Goal: Task Accomplishment & Management: Complete application form

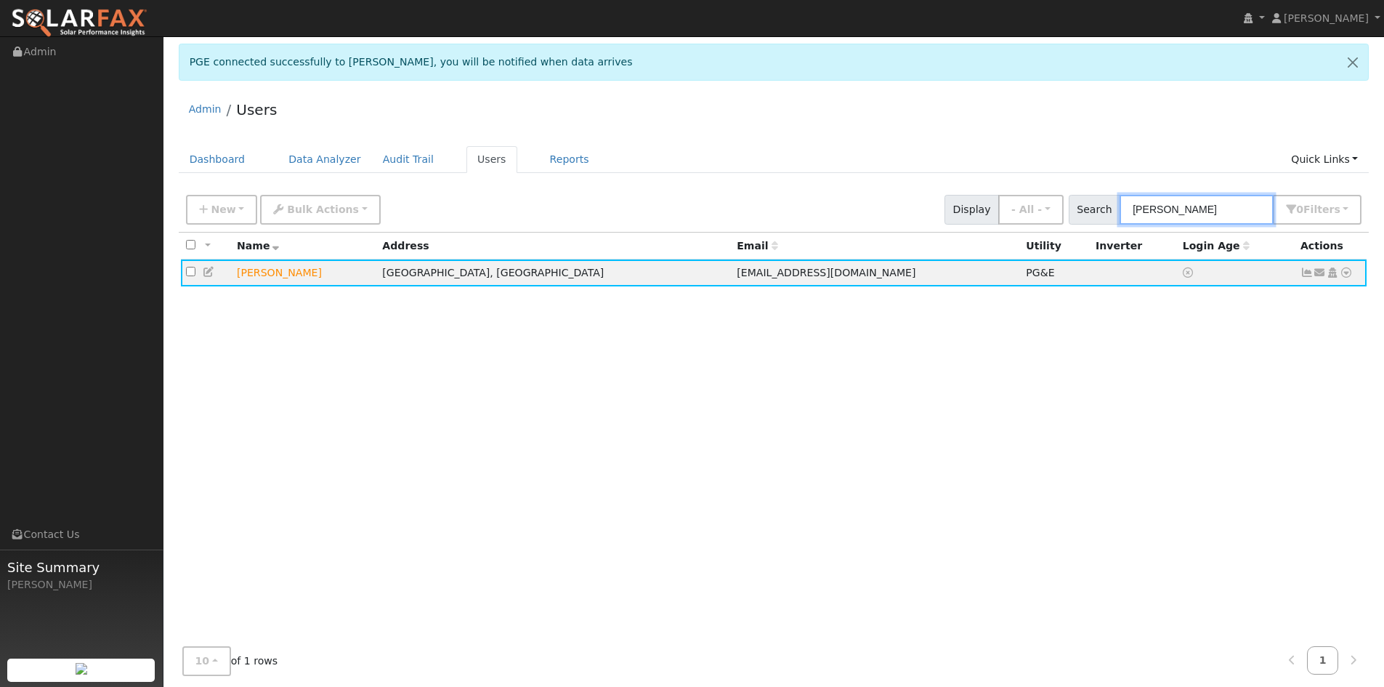
click at [1063, 230] on div "New Add User Quick Add Quick Connect Quick Convert Lead Bulk Actions Send Email…" at bounding box center [774, 209] width 1191 height 44
click at [220, 208] on span "New" at bounding box center [223, 209] width 25 height 12
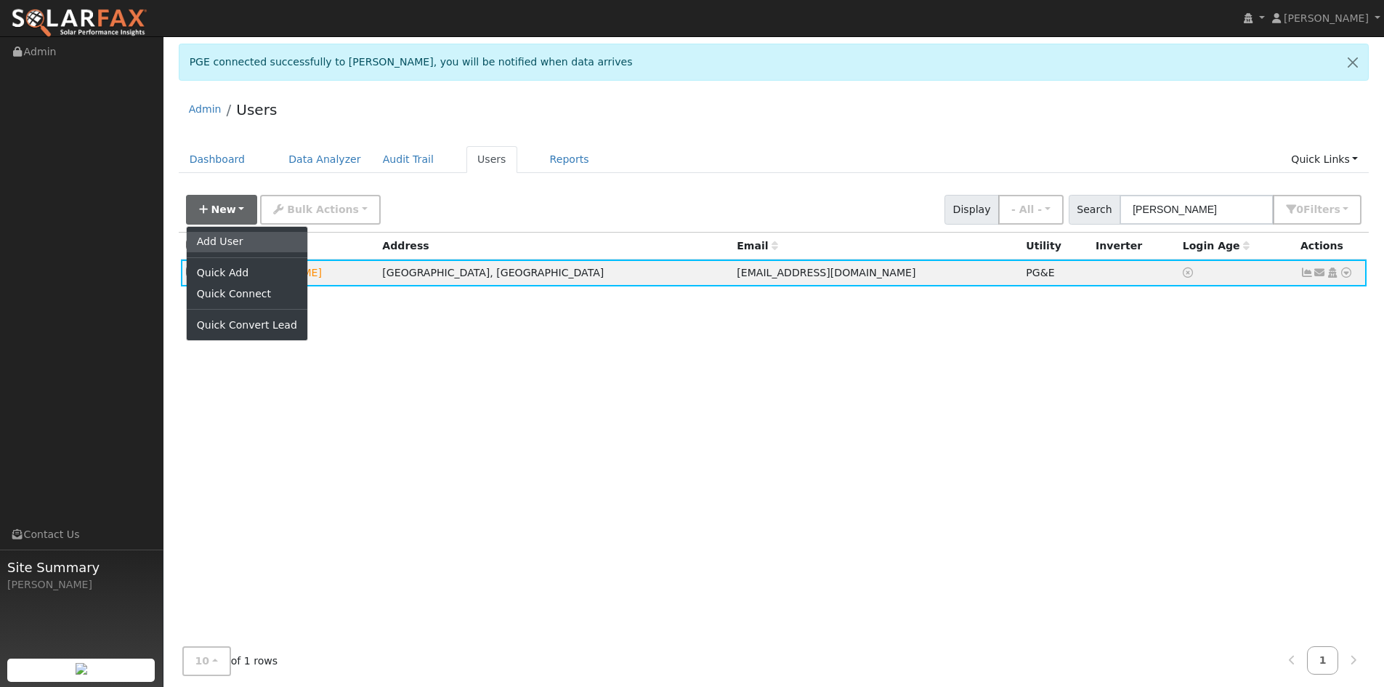
click at [233, 243] on link "Add User" at bounding box center [247, 242] width 121 height 20
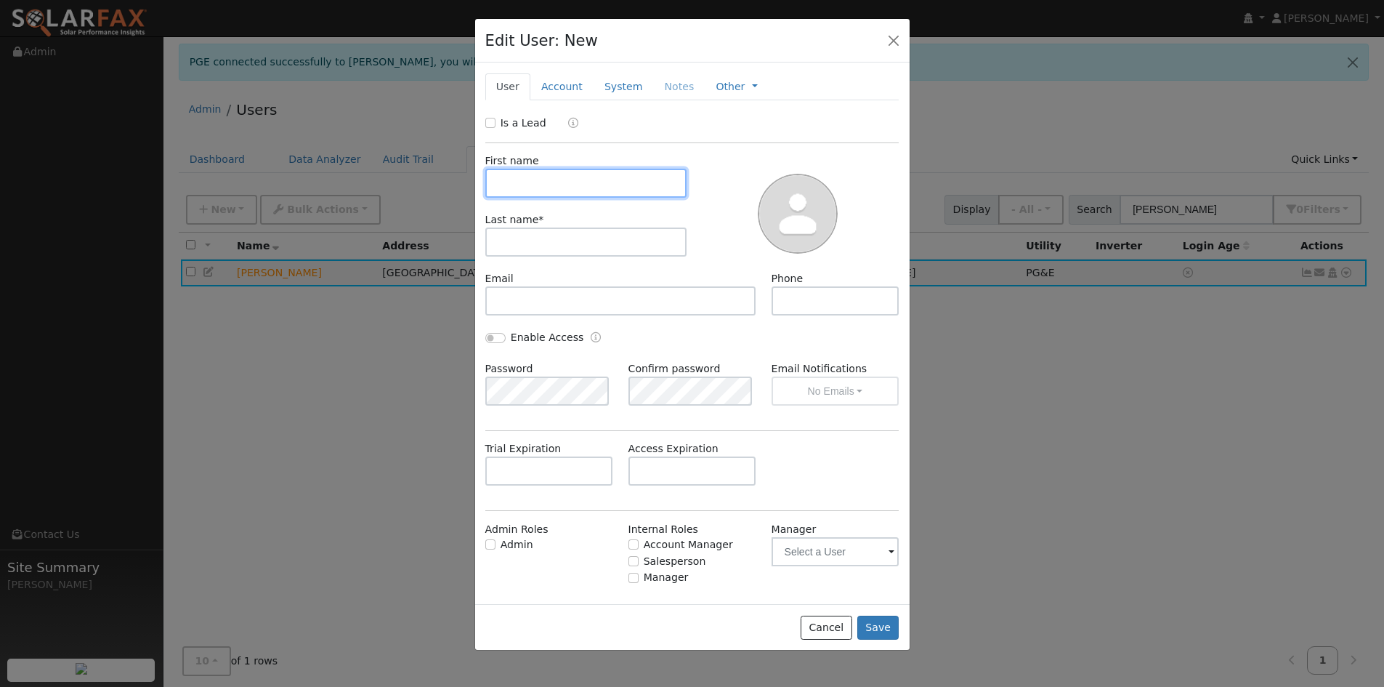
click at [635, 189] on input "text" at bounding box center [586, 183] width 202 height 29
type input "[PERSON_NAME]"
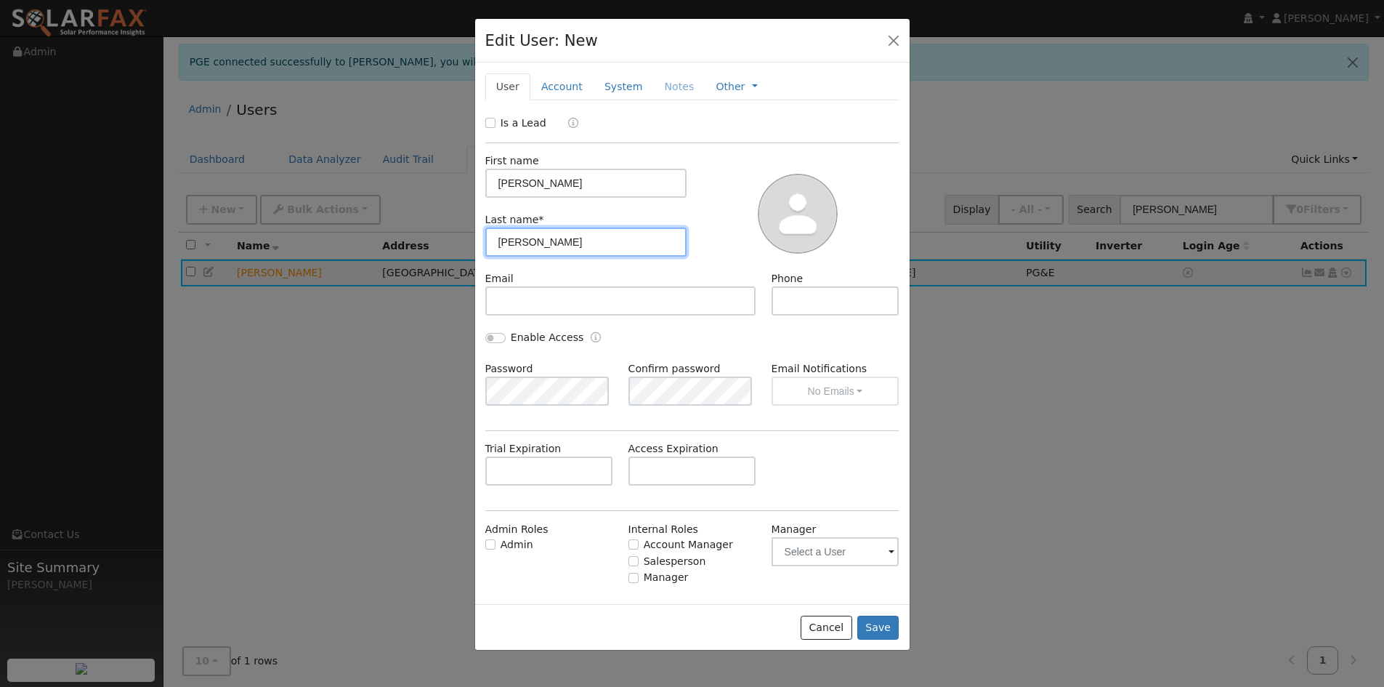
type input "[PERSON_NAME]"
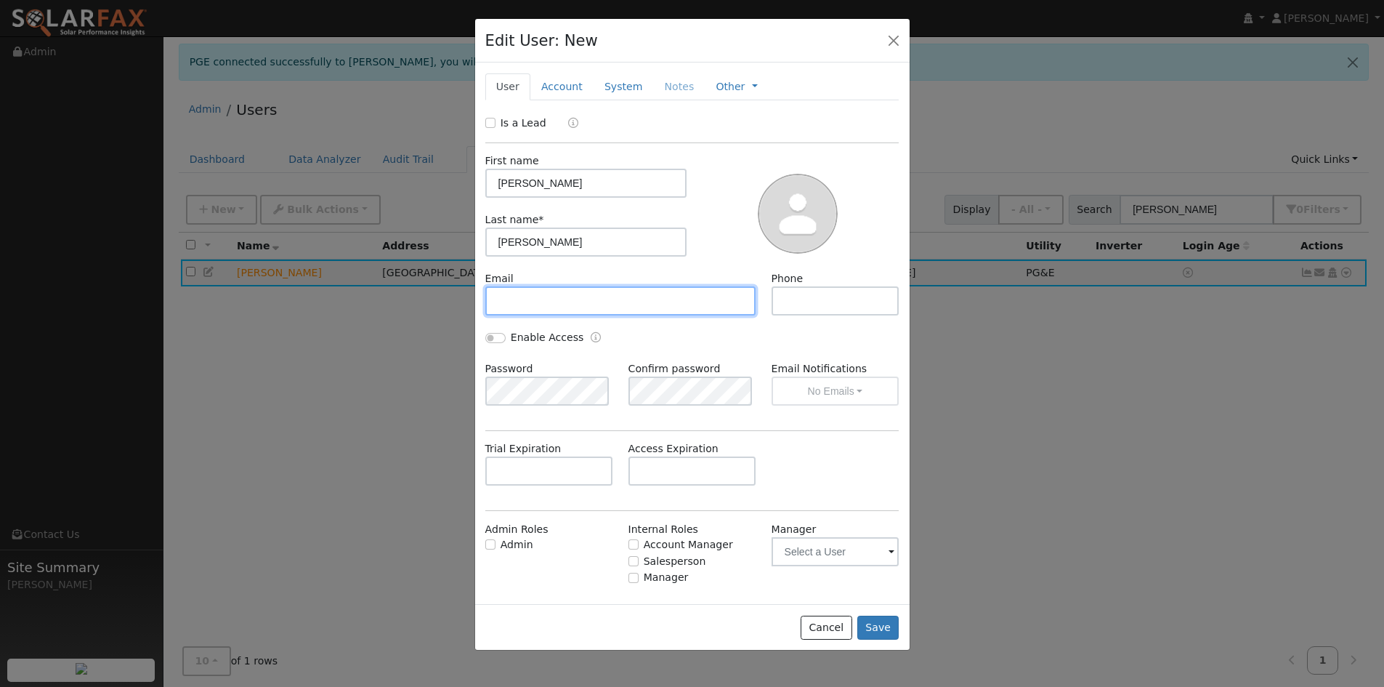
click at [594, 304] on input "text" at bounding box center [620, 300] width 271 height 29
paste input "[EMAIL_ADDRESS][DOMAIN_NAME]"
type input "[EMAIL_ADDRESS][DOMAIN_NAME]"
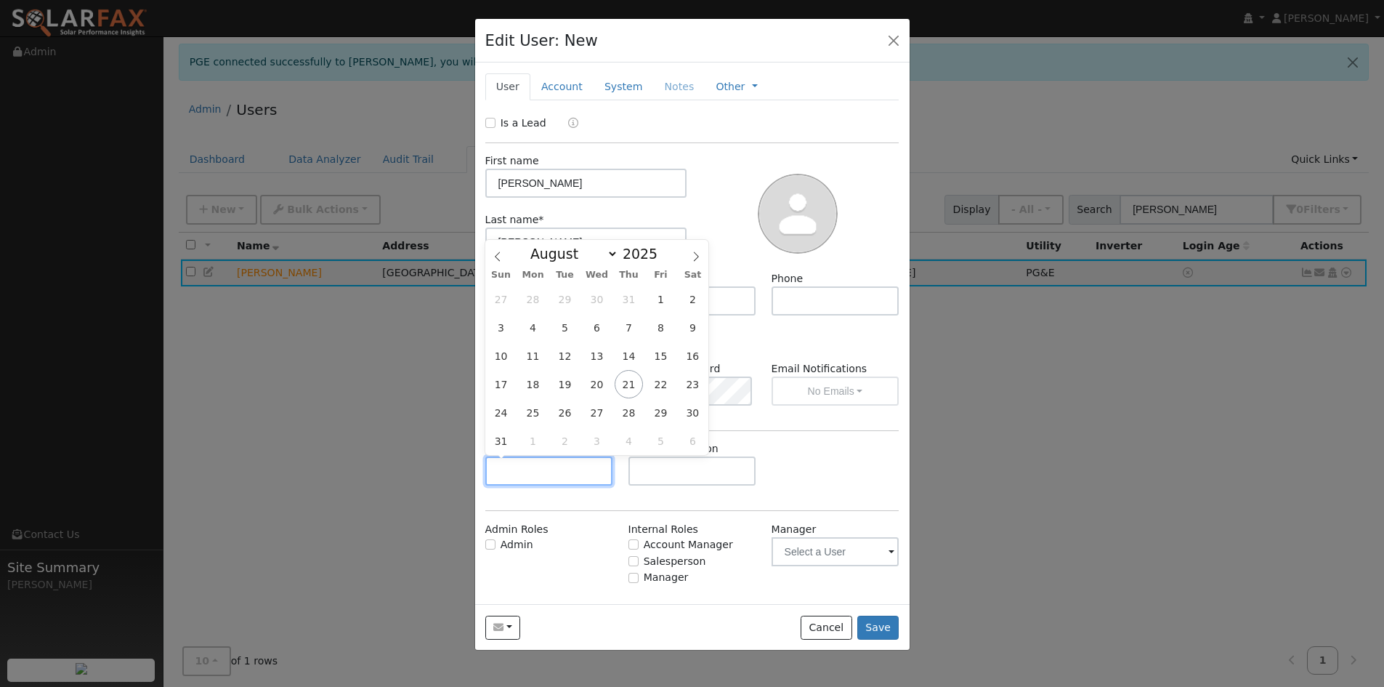
drag, startPoint x: 577, startPoint y: 476, endPoint x: 585, endPoint y: 472, distance: 8.8
click at [576, 474] on input "text" at bounding box center [549, 470] width 128 height 29
click at [609, 262] on select "January February March April May June July August September October November De…" at bounding box center [570, 253] width 95 height 17
select select "9"
click at [535, 245] on select "January February March April May June July August September October November De…" at bounding box center [570, 253] width 95 height 17
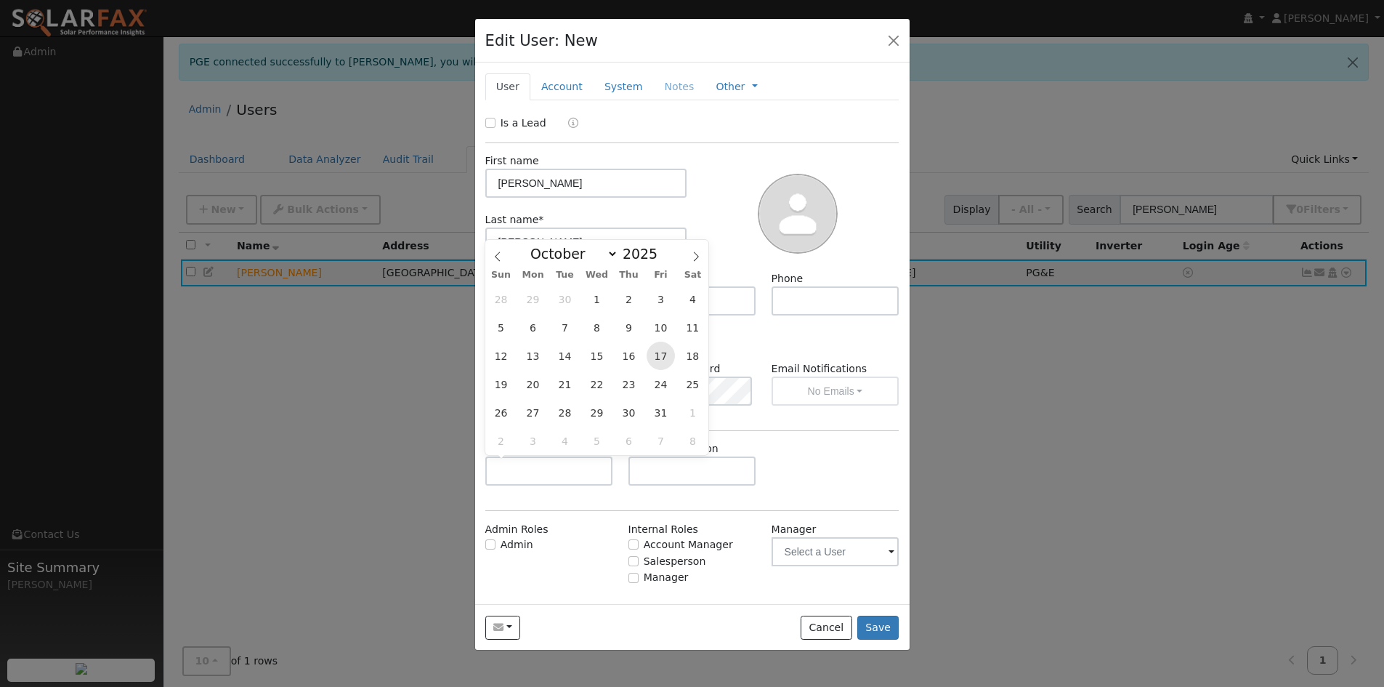
click at [655, 361] on span "17" at bounding box center [661, 356] width 28 height 28
type input "[DATE]"
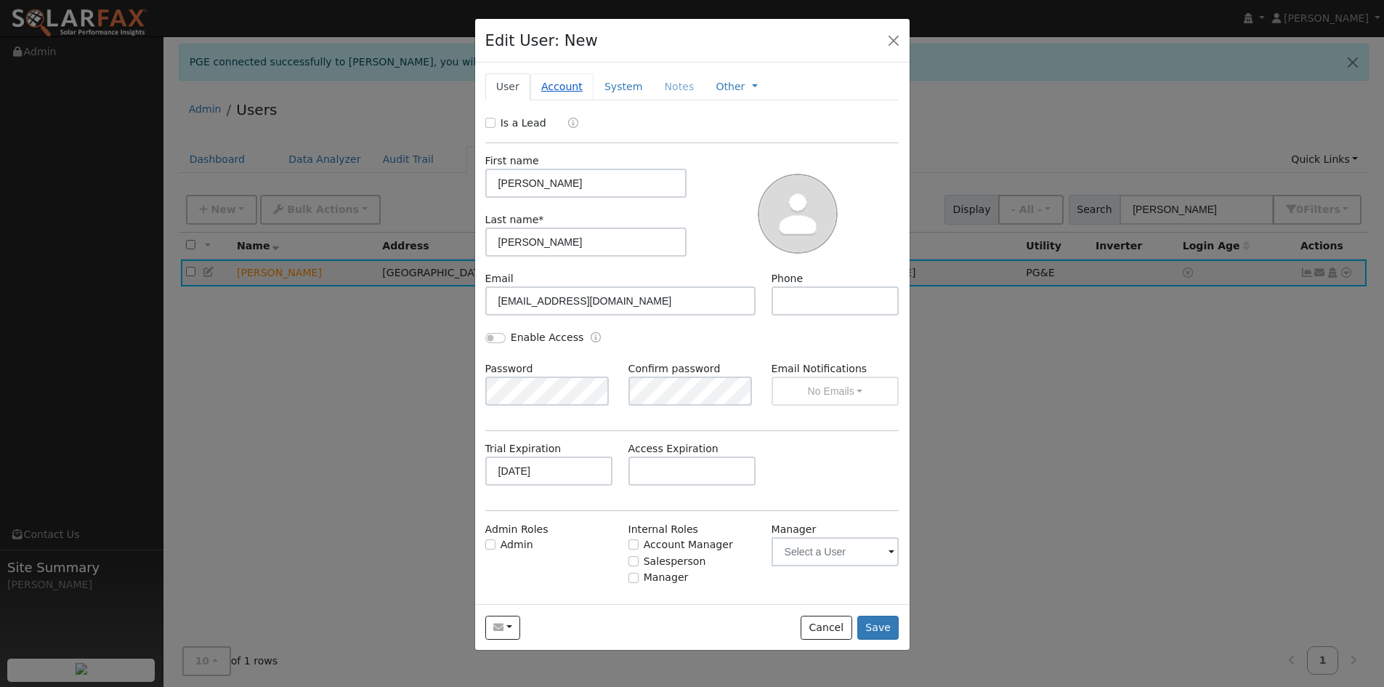
click at [553, 86] on link "Account" at bounding box center [561, 86] width 63 height 27
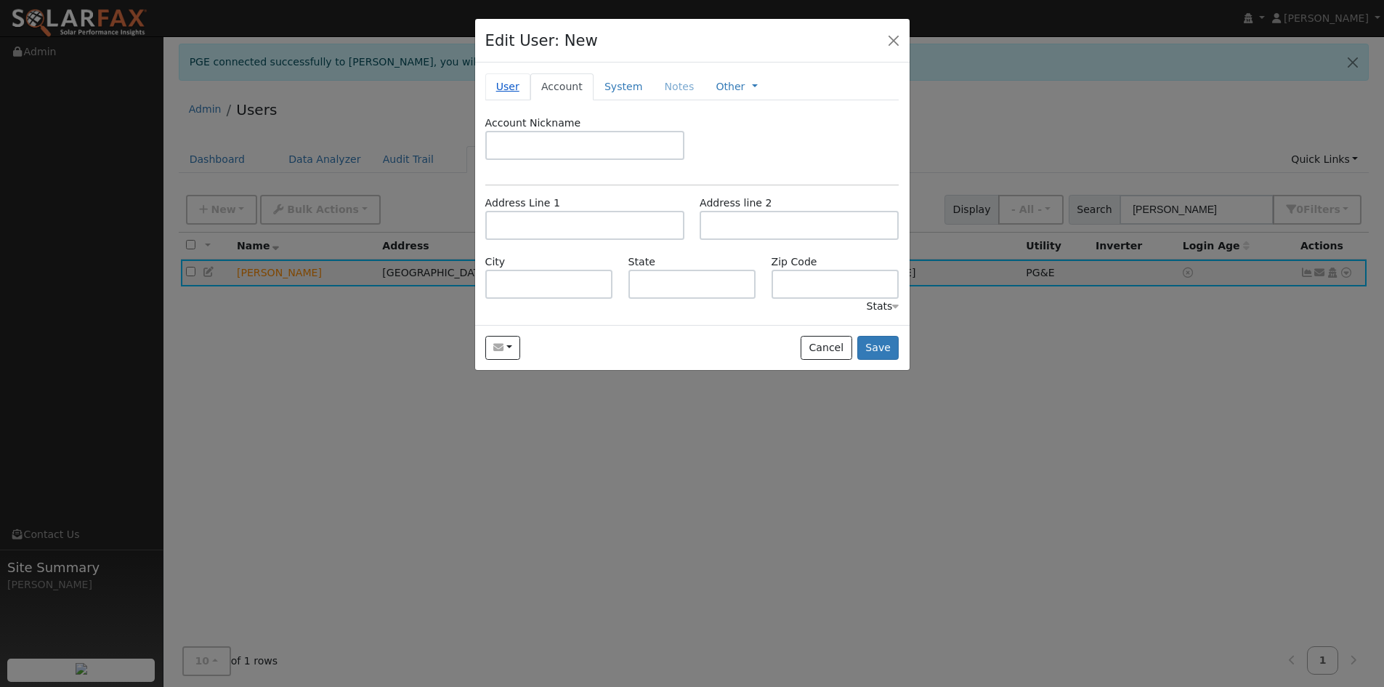
click at [485, 92] on link "User" at bounding box center [507, 86] width 45 height 27
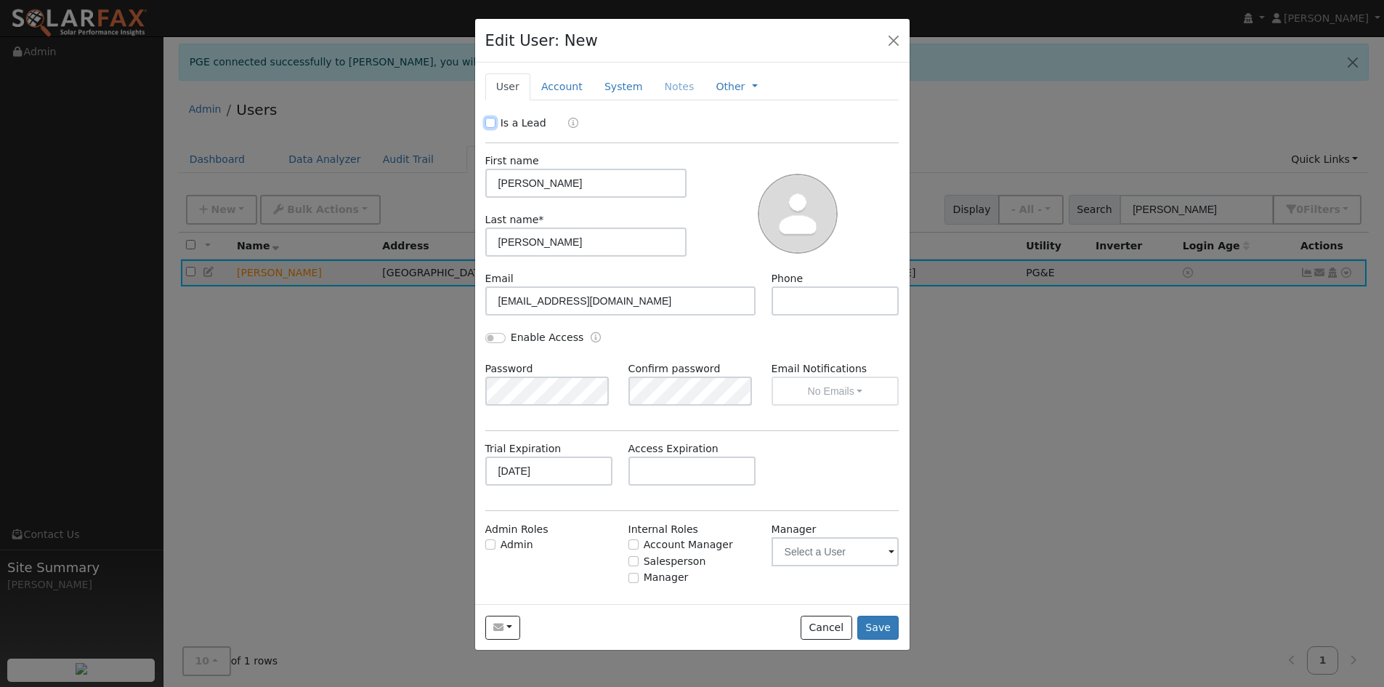
drag, startPoint x: 495, startPoint y: 121, endPoint x: 519, endPoint y: 103, distance: 29.7
click at [495, 120] on input "Is a Lead" at bounding box center [490, 123] width 10 height 10
checkbox input "true"
click at [559, 82] on link "Account" at bounding box center [561, 86] width 63 height 27
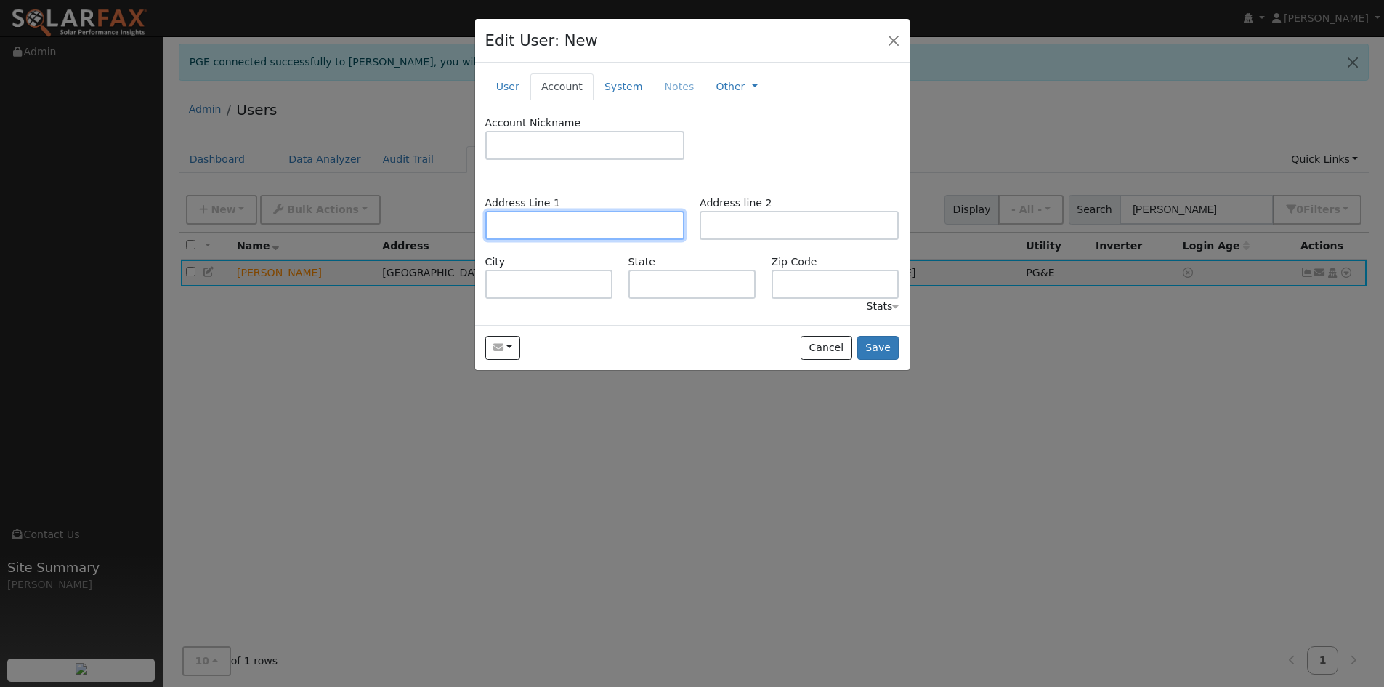
click at [581, 225] on input "text" at bounding box center [584, 225] width 199 height 29
click at [613, 227] on input "text" at bounding box center [584, 225] width 199 height 29
paste input "[STREET_ADDRESS]"
type input "[STREET_ADDRESS]"
type input "[GEOGRAPHIC_DATA]"
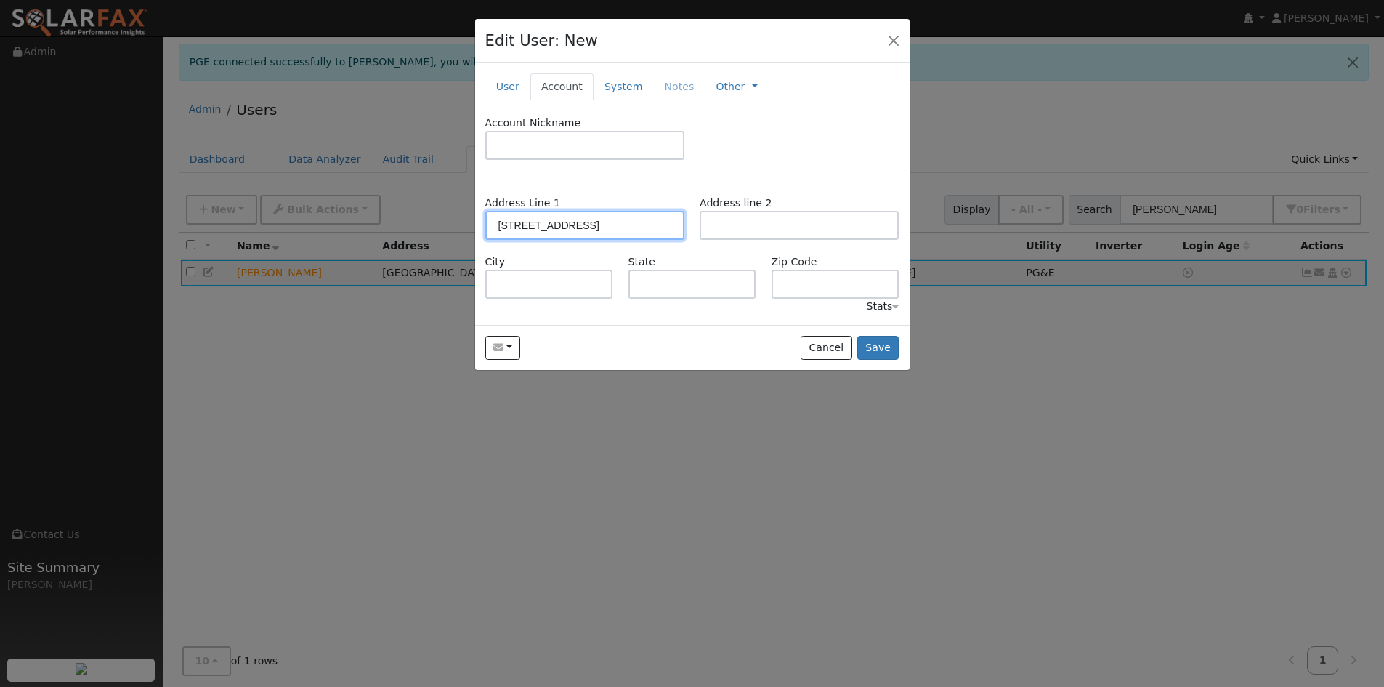
type input "CA"
type input "94941"
click at [607, 84] on link "System" at bounding box center [624, 86] width 60 height 27
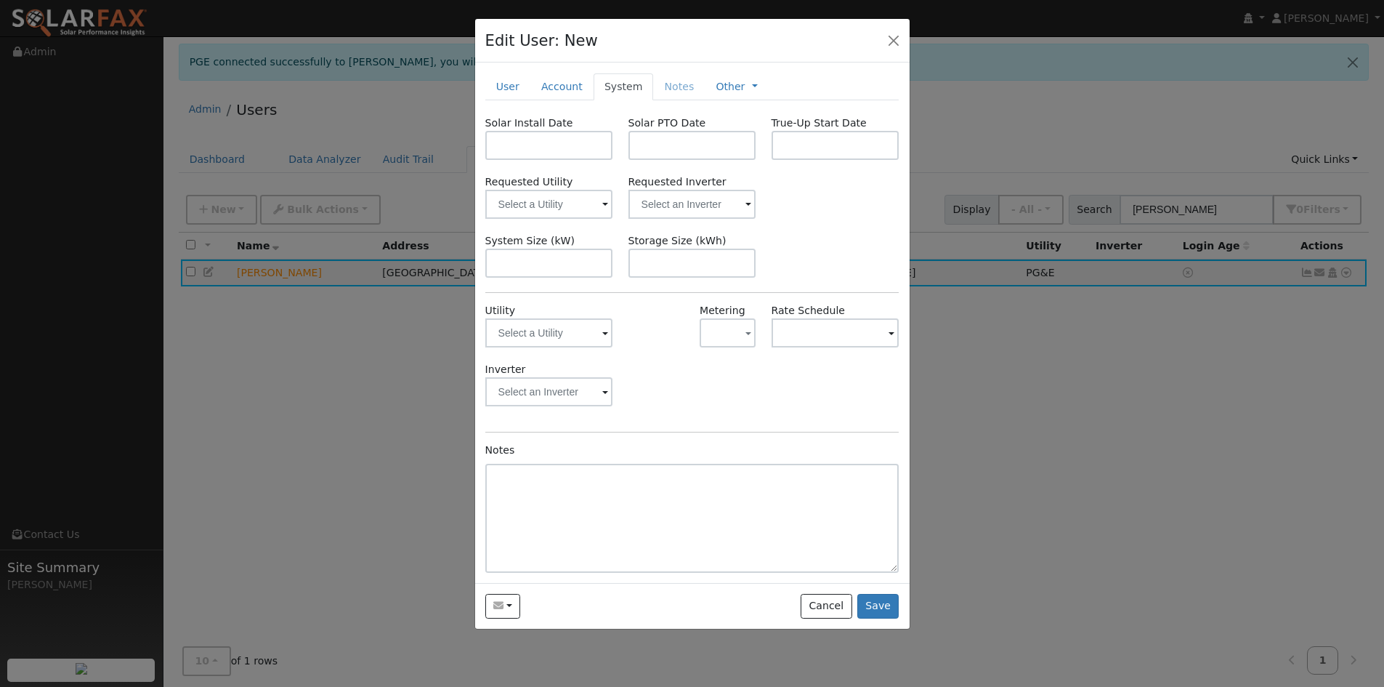
click at [605, 334] on span at bounding box center [605, 334] width 6 height 17
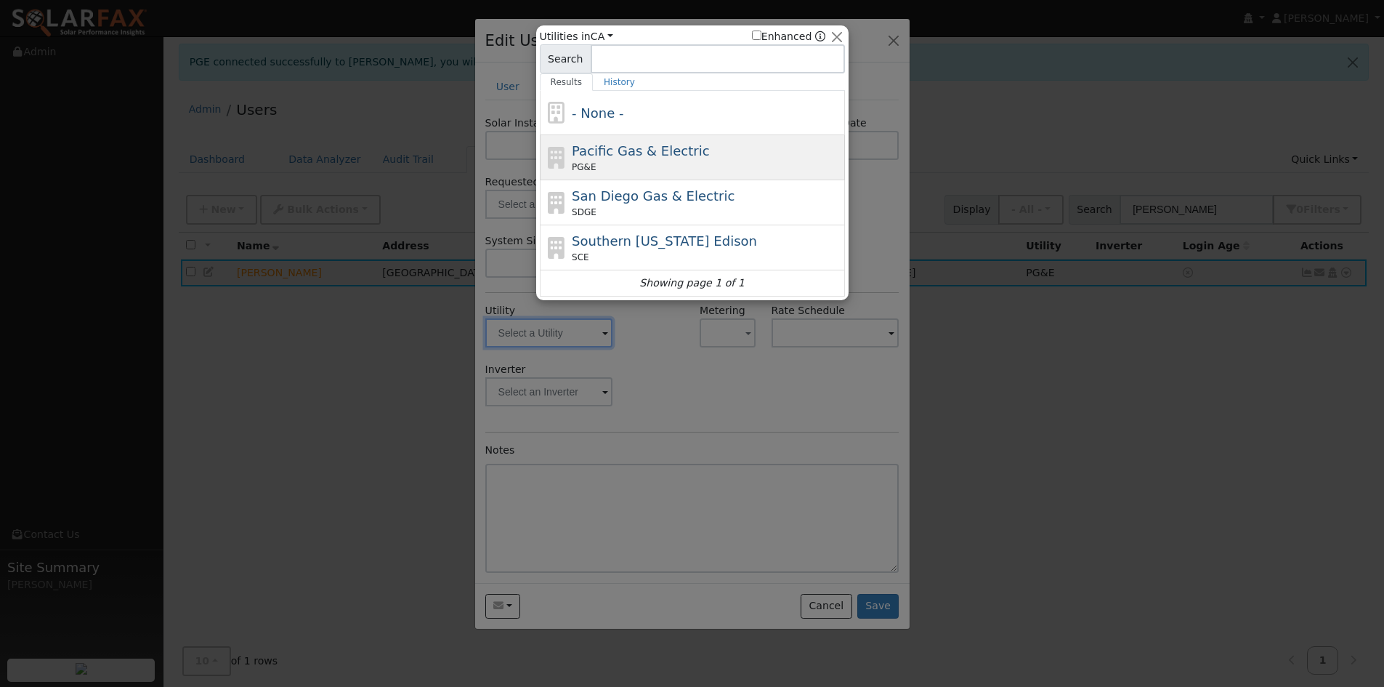
click at [609, 158] on span "Pacific Gas & Electric" at bounding box center [640, 150] width 137 height 15
type input "PG&E"
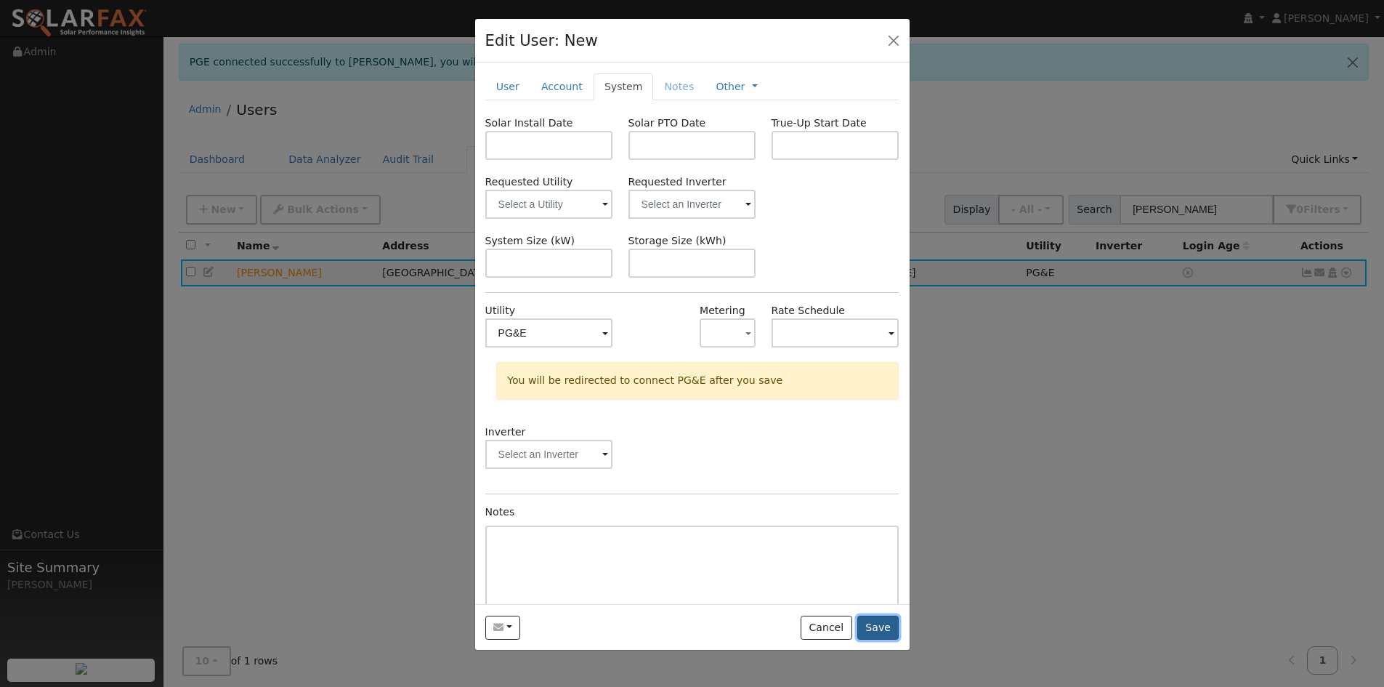
click at [882, 626] on button "Save" at bounding box center [878, 627] width 42 height 25
